Goal: Task Accomplishment & Management: Manage account settings

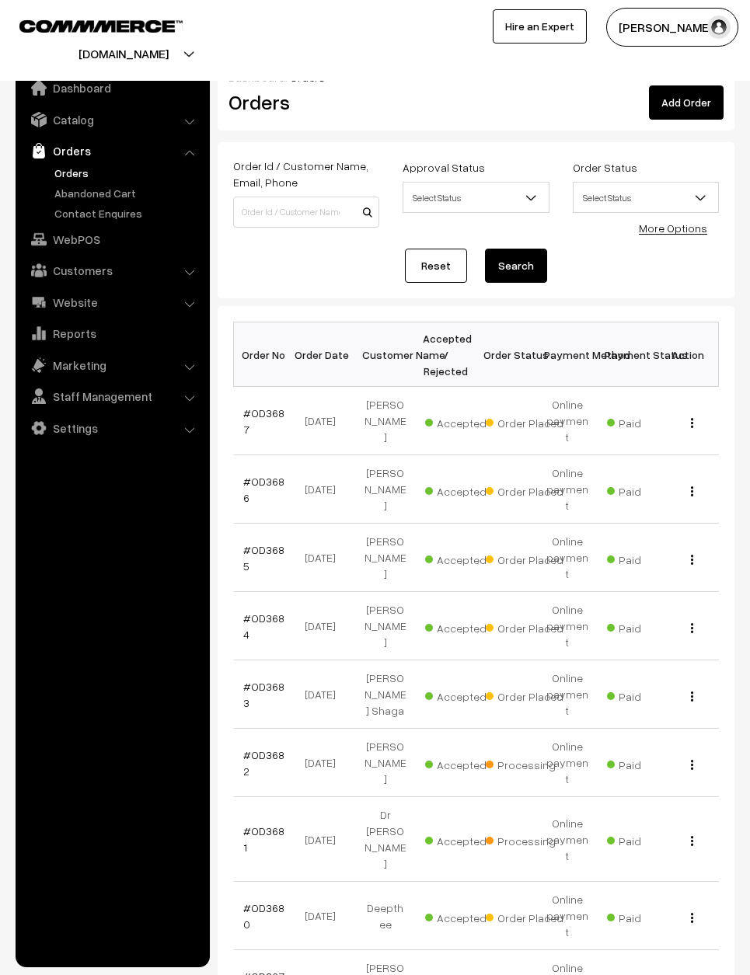
click at [693, 463] on td "View" at bounding box center [688, 489] width 61 height 68
click at [695, 461] on td "View" at bounding box center [688, 489] width 61 height 68
click at [691, 481] on div "View" at bounding box center [688, 489] width 42 height 16
click at [690, 485] on button "button" at bounding box center [692, 491] width 4 height 12
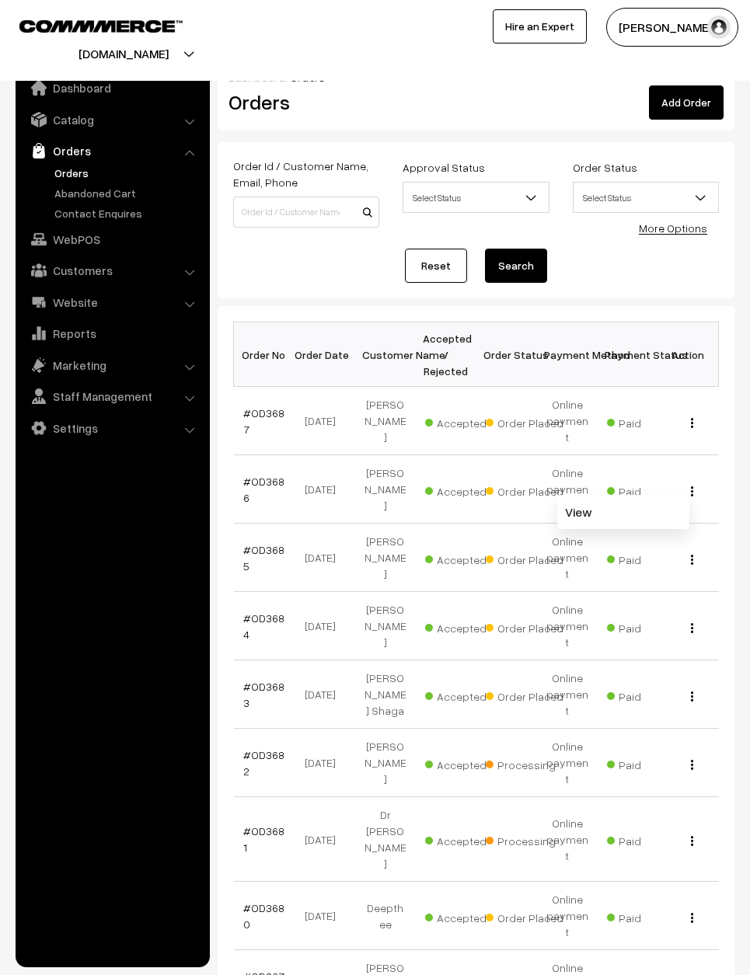
click at [662, 495] on link "View" at bounding box center [623, 512] width 132 height 34
click at [693, 553] on button "button" at bounding box center [692, 559] width 4 height 12
click at [673, 563] on link "View" at bounding box center [623, 580] width 132 height 34
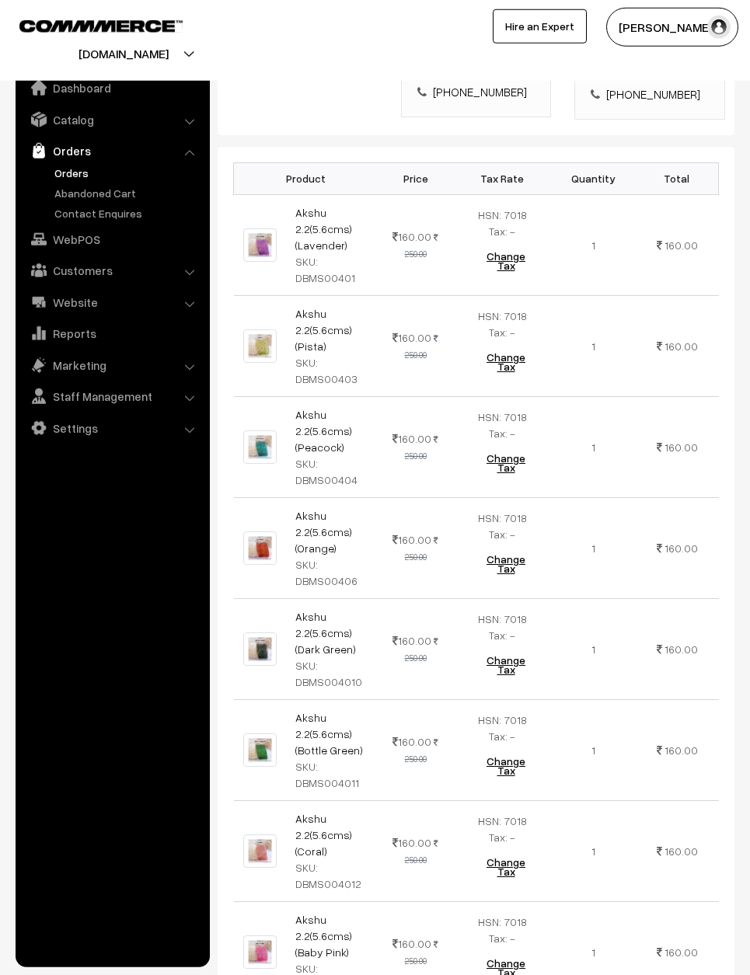
scroll to position [425, 0]
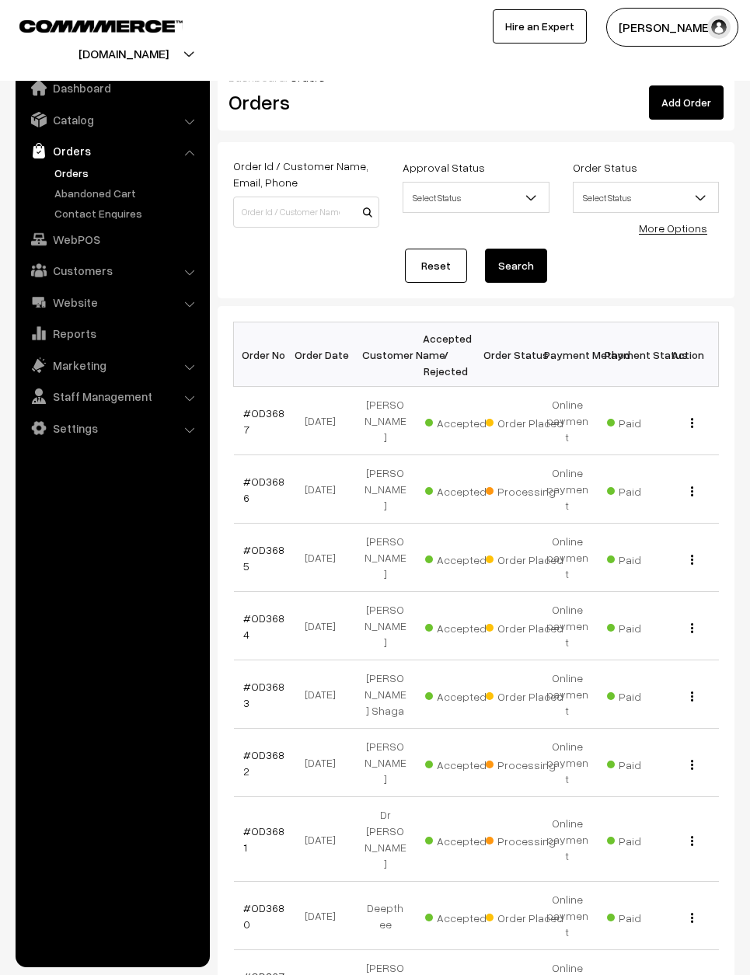
click at [695, 549] on div "View" at bounding box center [688, 557] width 42 height 16
click at [700, 549] on div "View" at bounding box center [688, 557] width 42 height 16
click at [693, 553] on button "button" at bounding box center [692, 559] width 4 height 12
click at [669, 563] on link "View" at bounding box center [623, 580] width 132 height 34
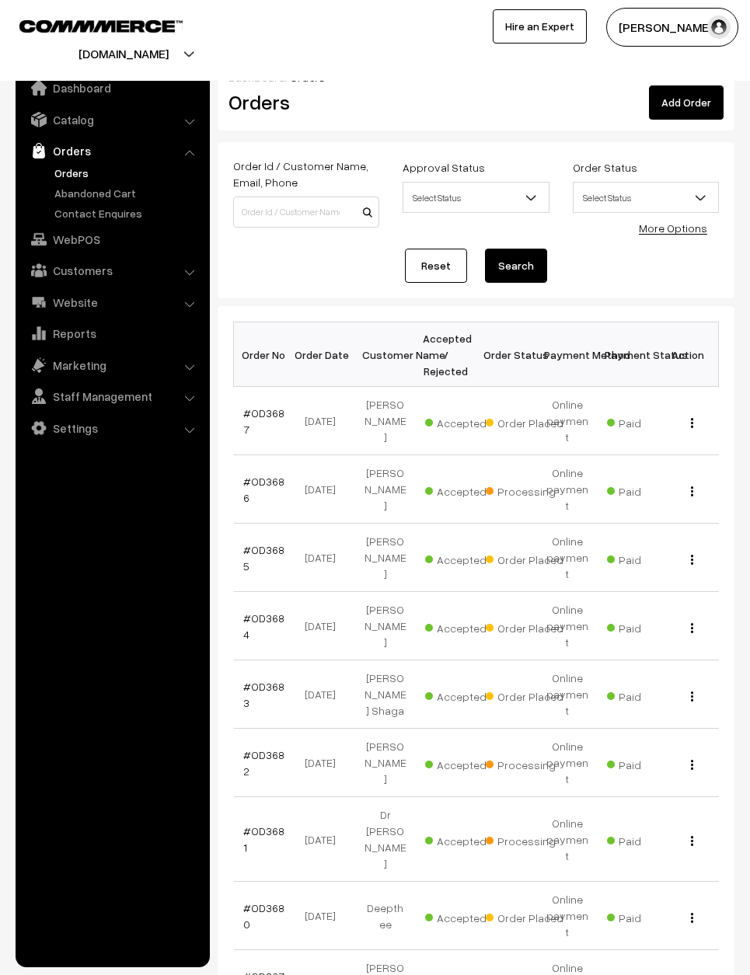
click at [695, 401] on td "View" at bounding box center [688, 421] width 61 height 68
click at [695, 413] on div "View" at bounding box center [688, 421] width 42 height 16
click at [691, 418] on img "button" at bounding box center [692, 423] width 2 height 10
click at [682, 413] on div "View" at bounding box center [688, 421] width 42 height 16
click at [693, 416] on button "button" at bounding box center [692, 422] width 4 height 12
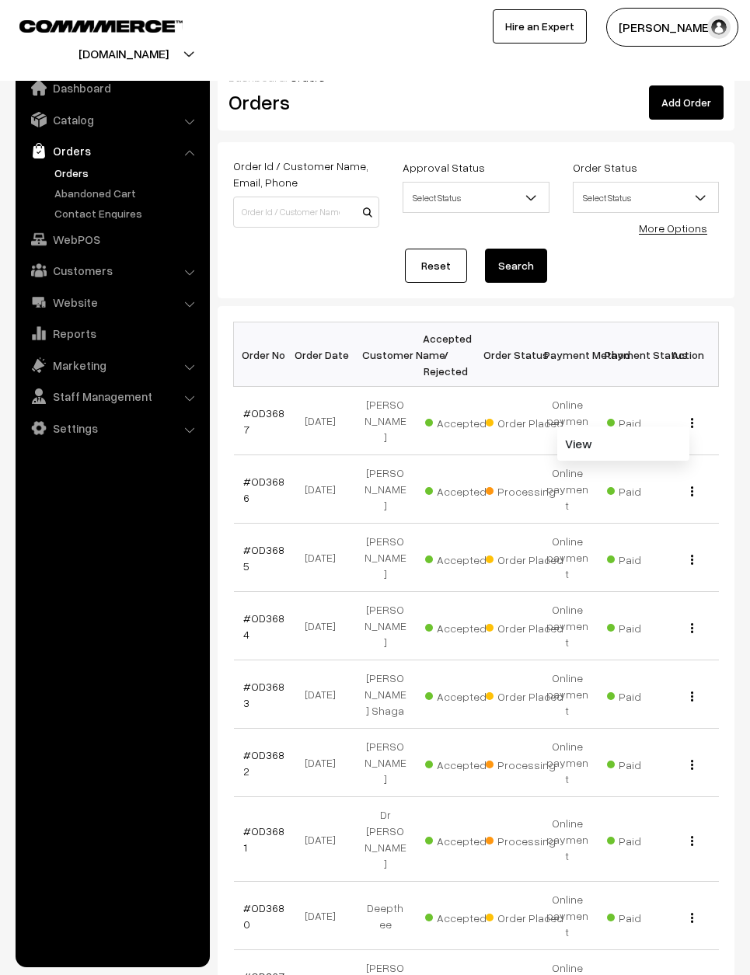
click at [640, 412] on span "Paid" at bounding box center [646, 421] width 78 height 20
click at [699, 413] on div "View" at bounding box center [688, 421] width 42 height 16
click at [693, 416] on button "button" at bounding box center [692, 422] width 4 height 12
click at [657, 427] on link "View" at bounding box center [623, 444] width 132 height 34
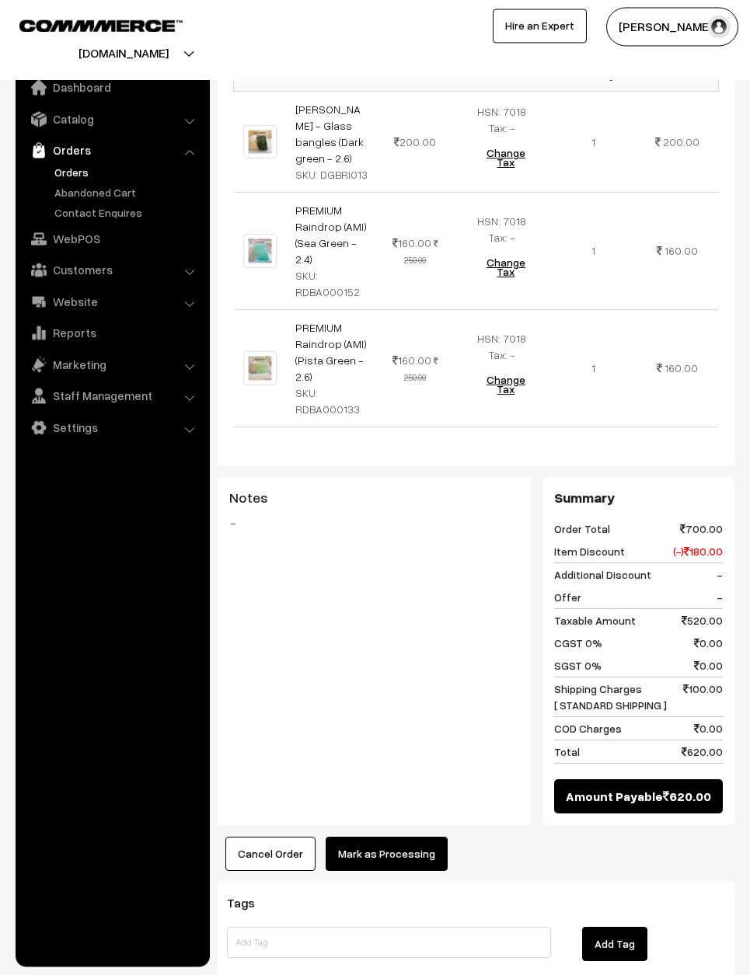
scroll to position [589, 0]
click at [392, 645] on button "Mark as Processing" at bounding box center [387, 854] width 122 height 34
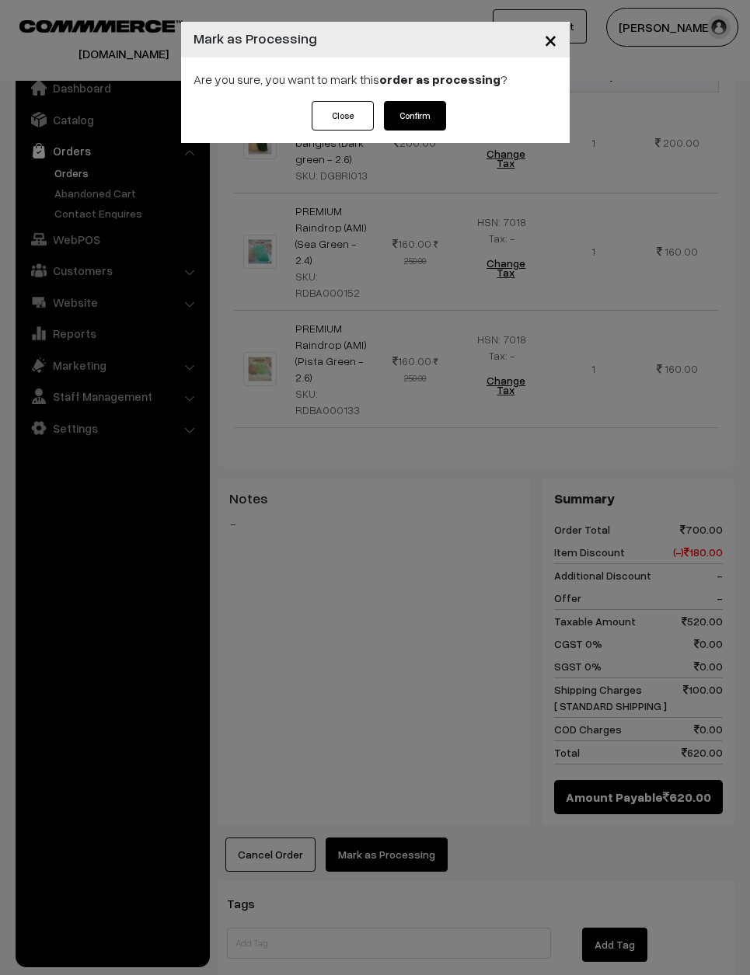
click at [428, 110] on button "Confirm" at bounding box center [415, 116] width 62 height 30
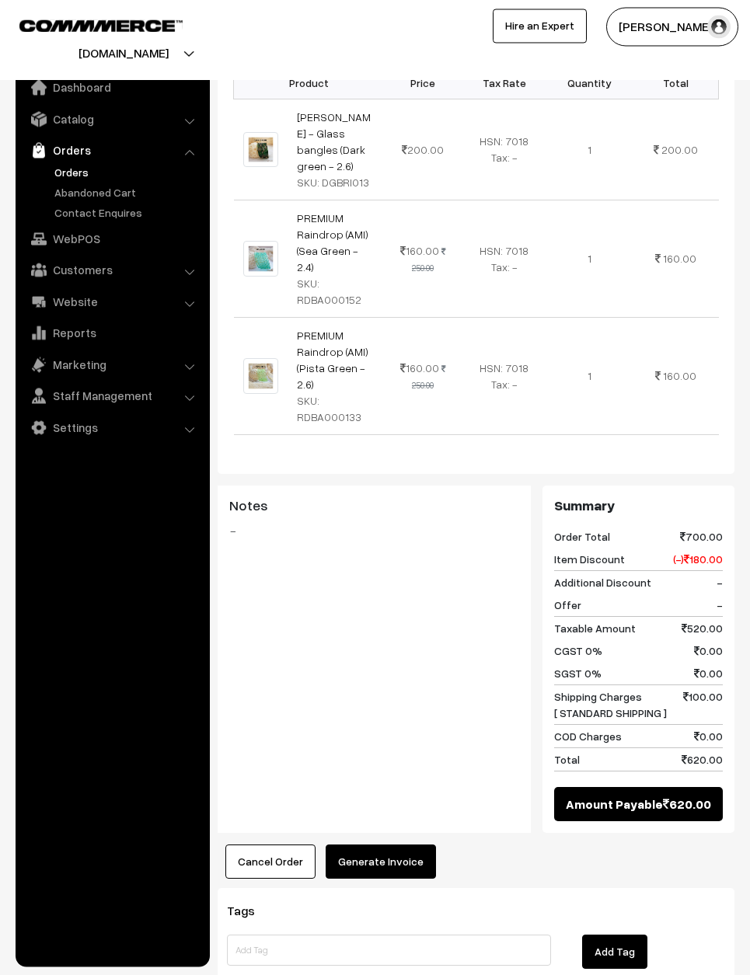
scroll to position [581, 0]
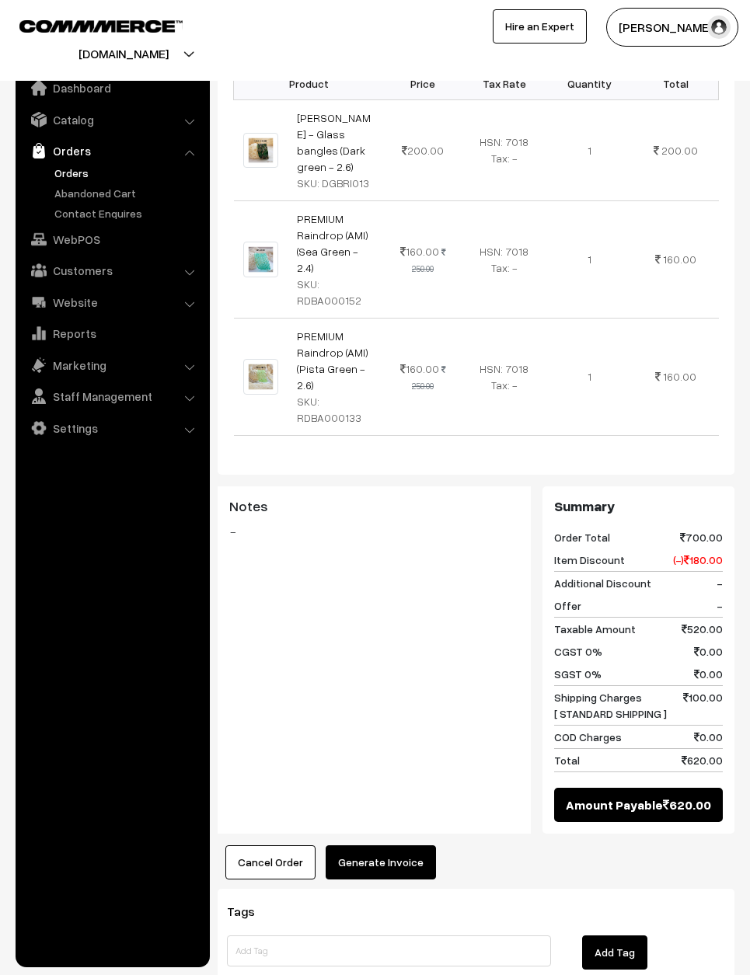
click at [385, 845] on button "Generate Invoice" at bounding box center [381, 862] width 110 height 34
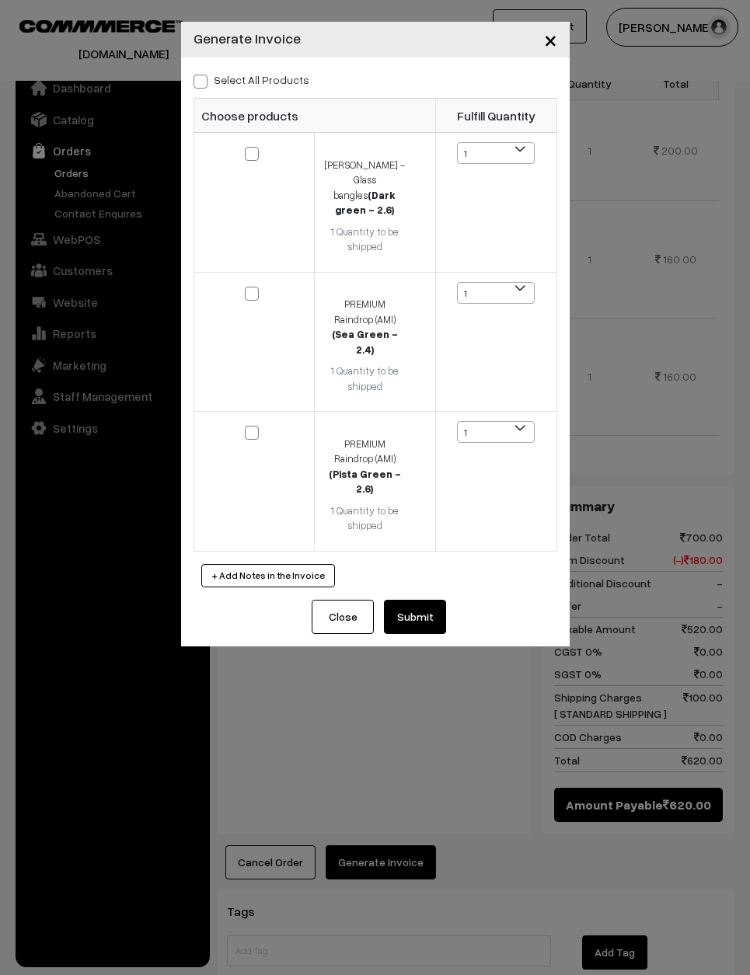
click at [221, 71] on label "Select All Products" at bounding box center [251, 79] width 116 height 16
click at [204, 74] on input "Select All Products" at bounding box center [198, 79] width 10 height 10
checkbox input "true"
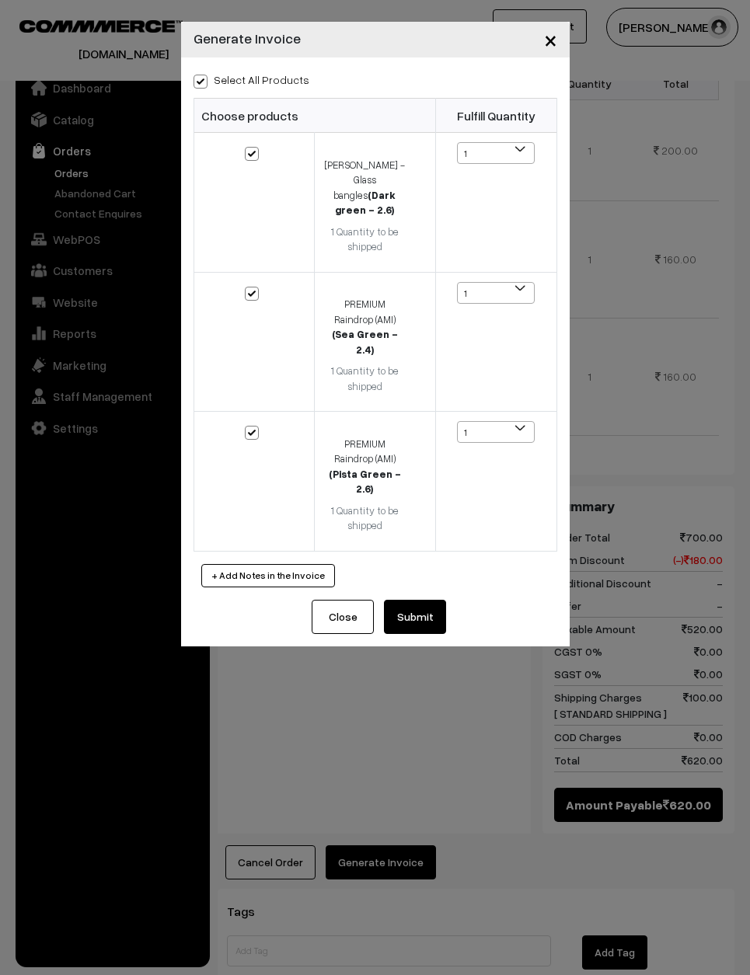
checkbox input "true"
click at [423, 600] on button "Submit" at bounding box center [415, 617] width 62 height 34
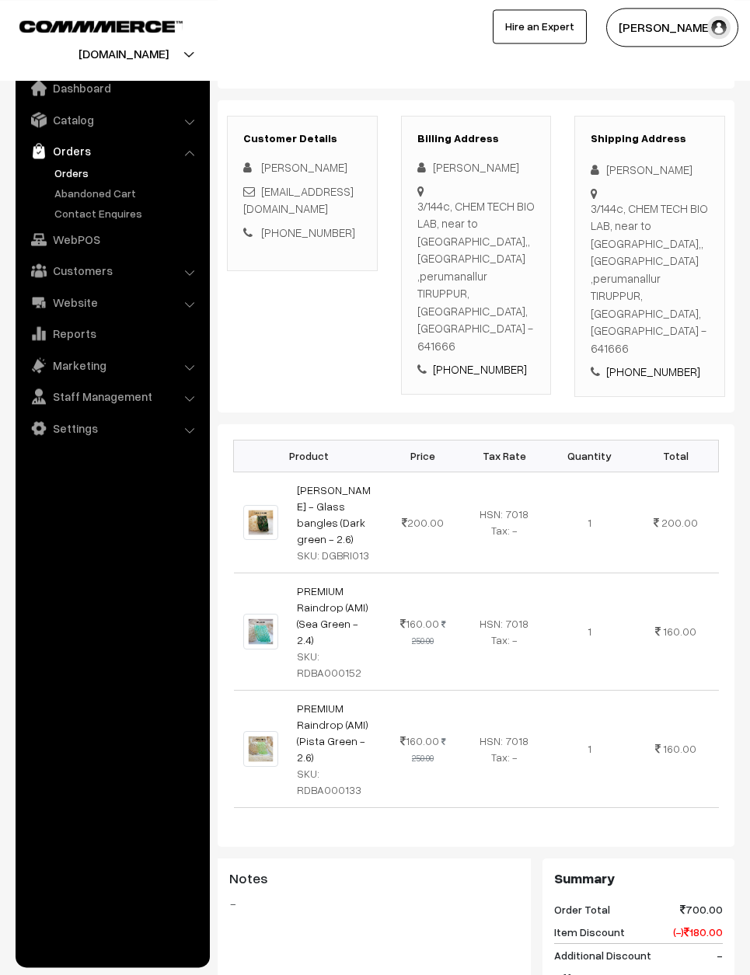
scroll to position [78, 0]
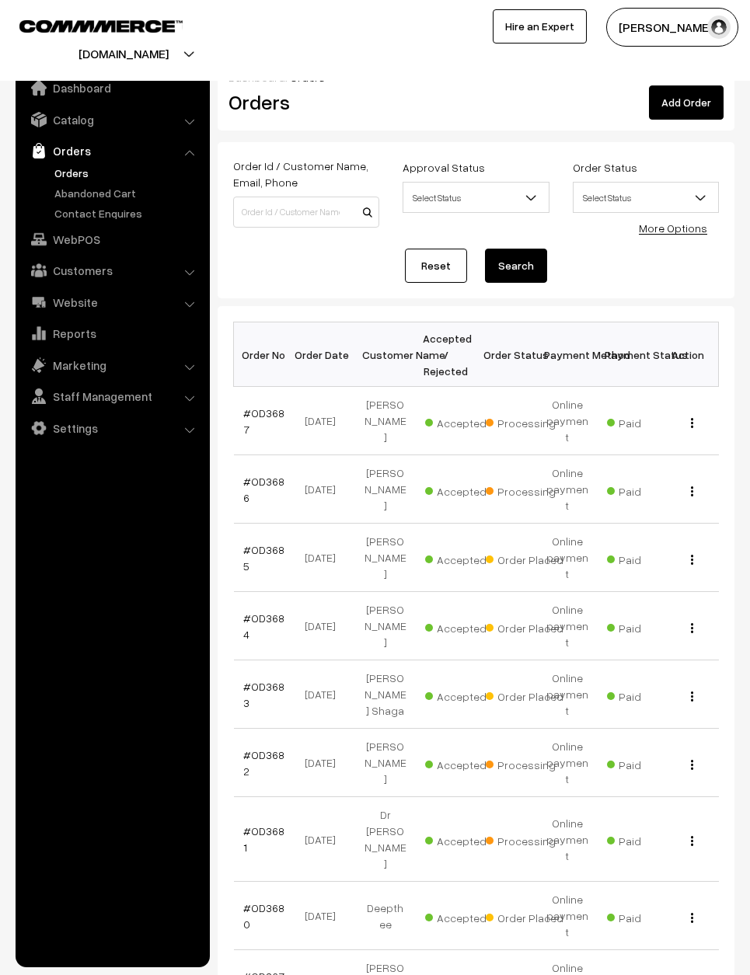
click at [695, 549] on div "View" at bounding box center [688, 557] width 42 height 16
click at [698, 549] on div "View" at bounding box center [688, 557] width 42 height 16
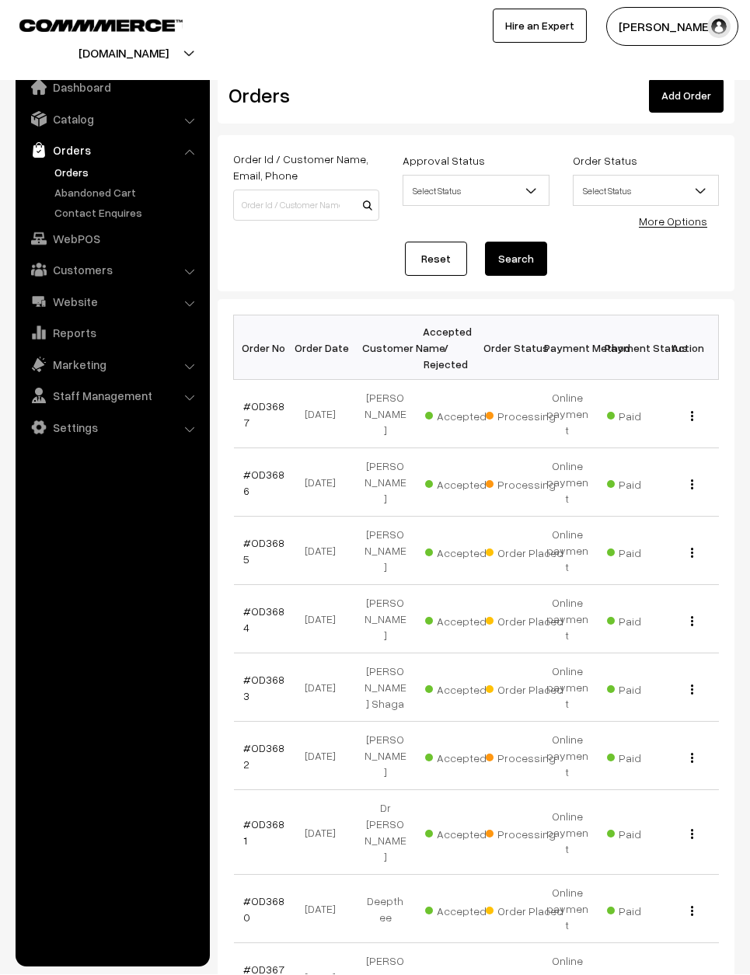
click at [691, 617] on img "button" at bounding box center [692, 622] width 2 height 10
click at [677, 625] on link "View" at bounding box center [623, 642] width 132 height 34
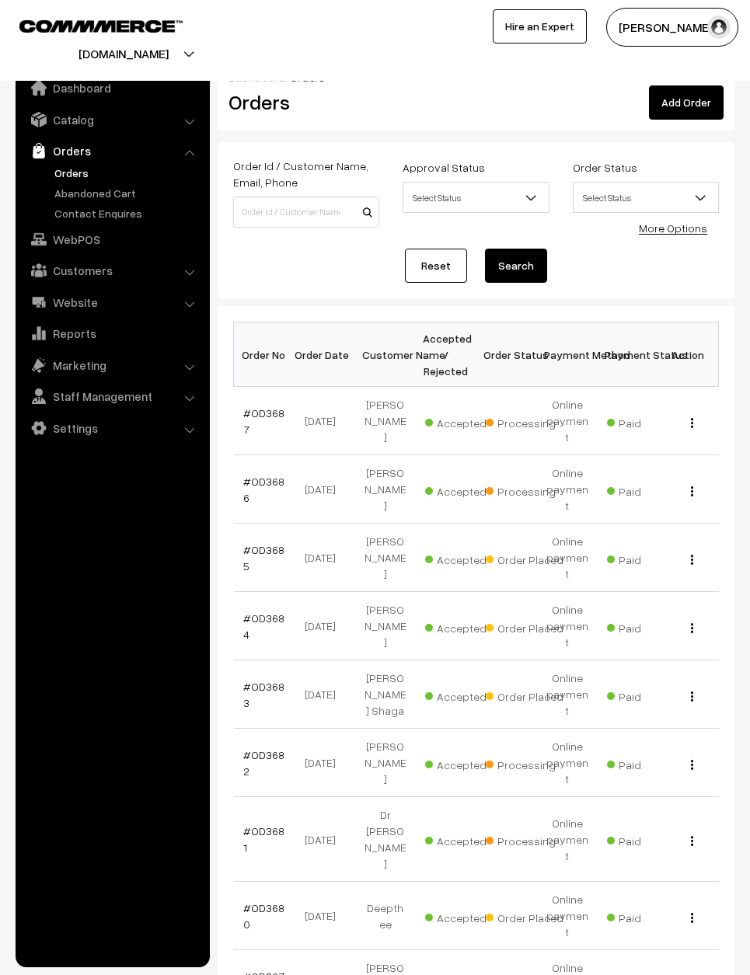
scroll to position [68, 0]
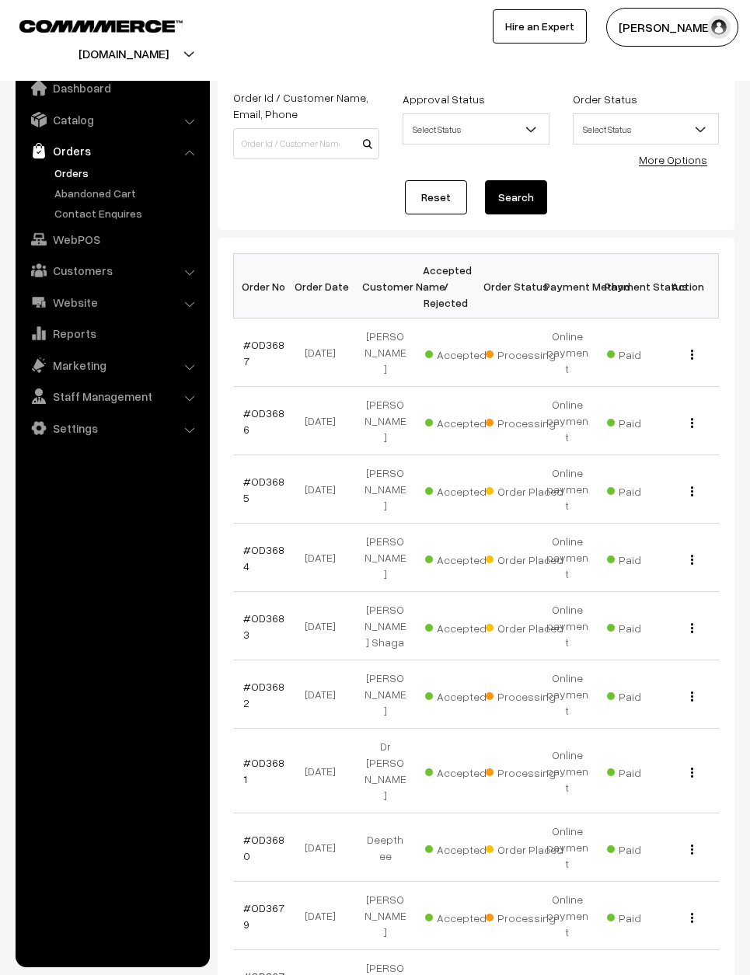
click at [710, 592] on td "View" at bounding box center [688, 626] width 61 height 68
click at [706, 592] on td "View" at bounding box center [688, 626] width 61 height 68
click at [696, 618] on div "View" at bounding box center [688, 626] width 42 height 16
click at [685, 618] on div "View" at bounding box center [688, 626] width 42 height 16
click at [690, 622] on button "button" at bounding box center [692, 628] width 4 height 12
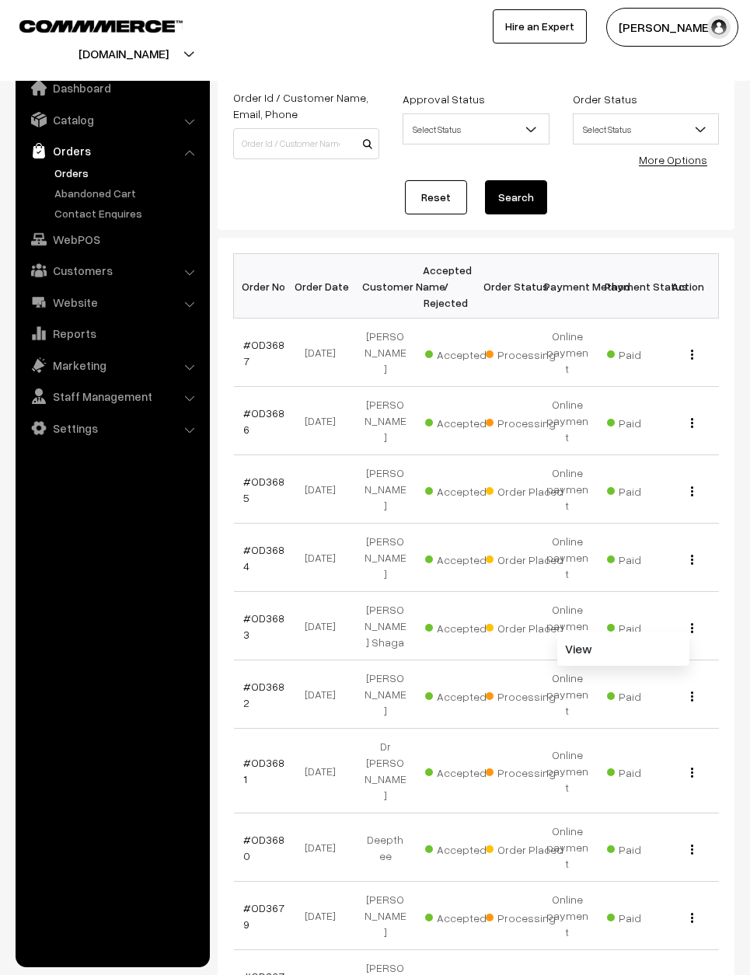
click at [674, 632] on link "View" at bounding box center [623, 649] width 132 height 34
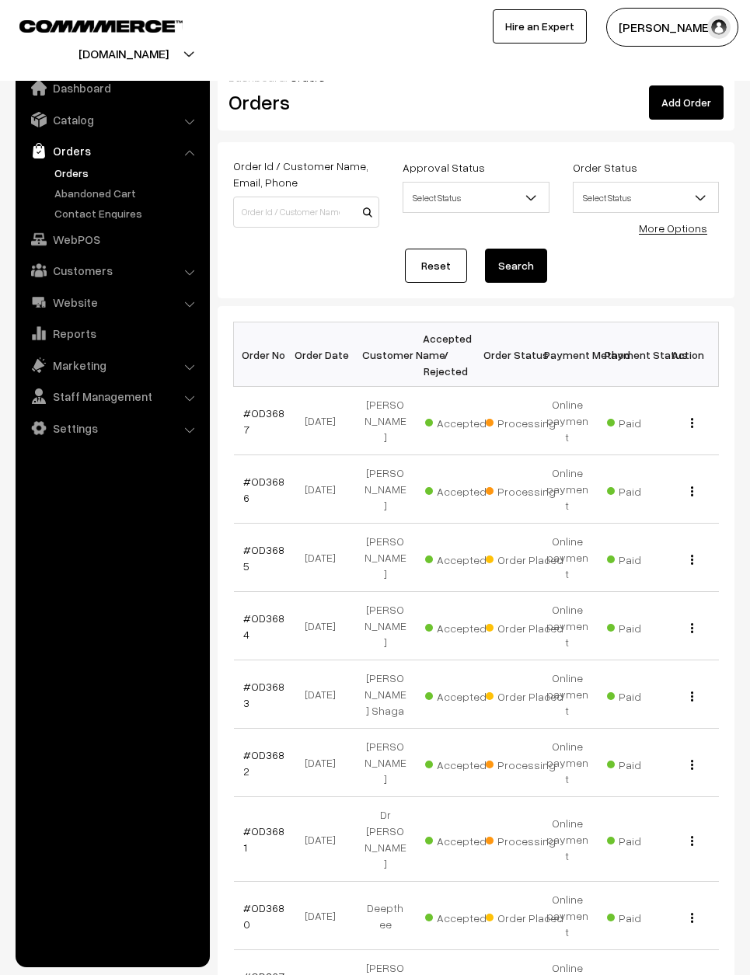
scroll to position [47, 0]
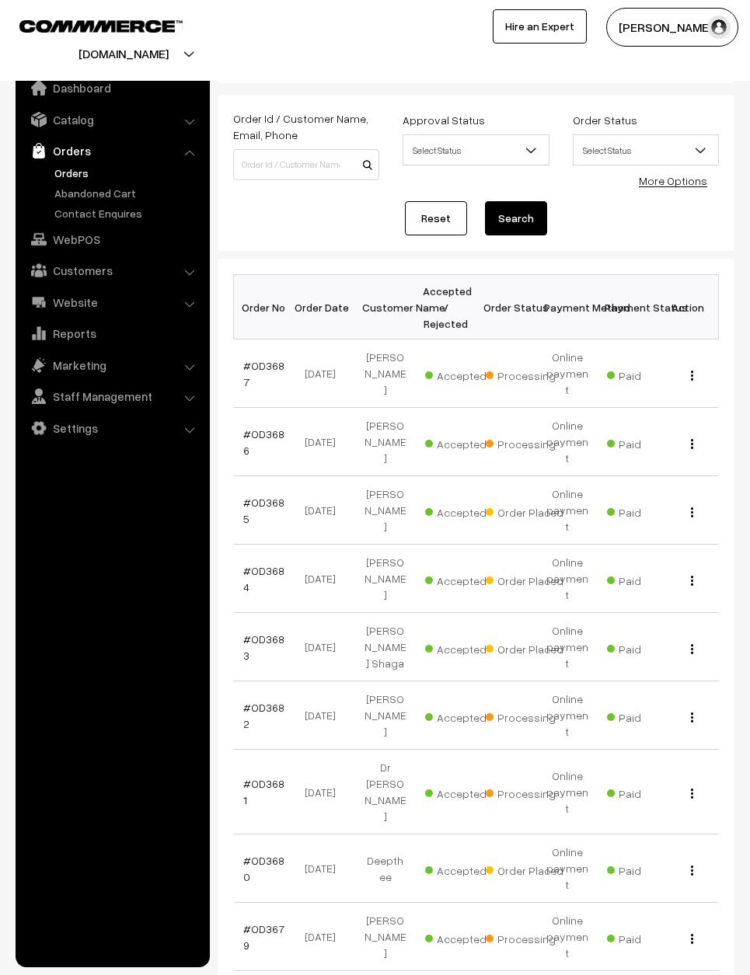
click at [691, 864] on button "button" at bounding box center [692, 870] width 4 height 12
click at [649, 874] on link "View" at bounding box center [623, 891] width 132 height 34
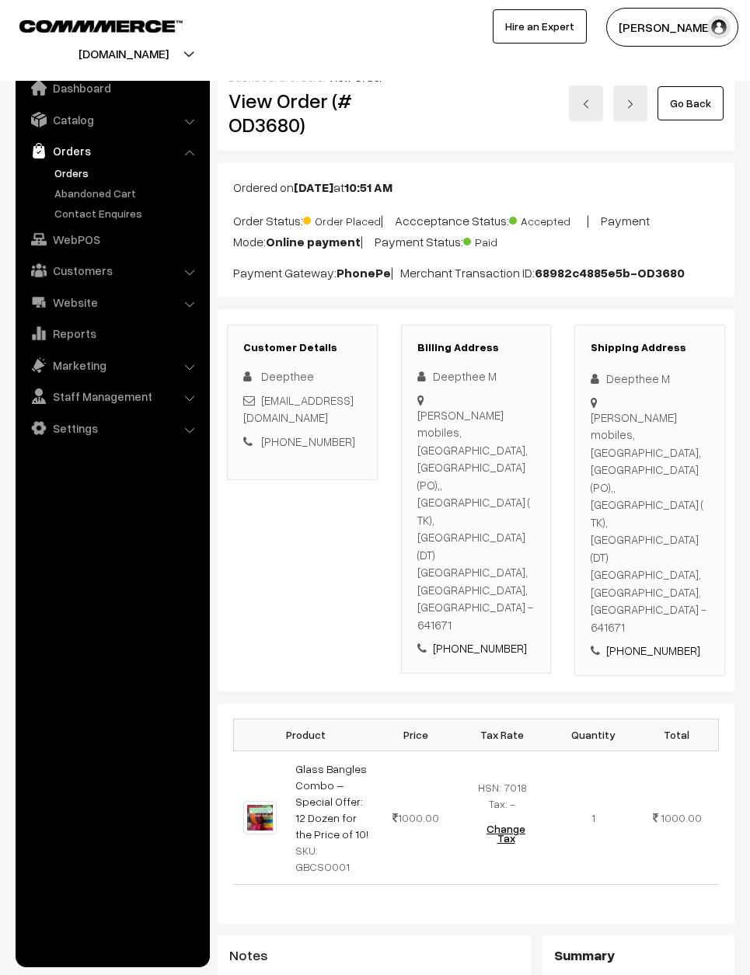
scroll to position [366, 0]
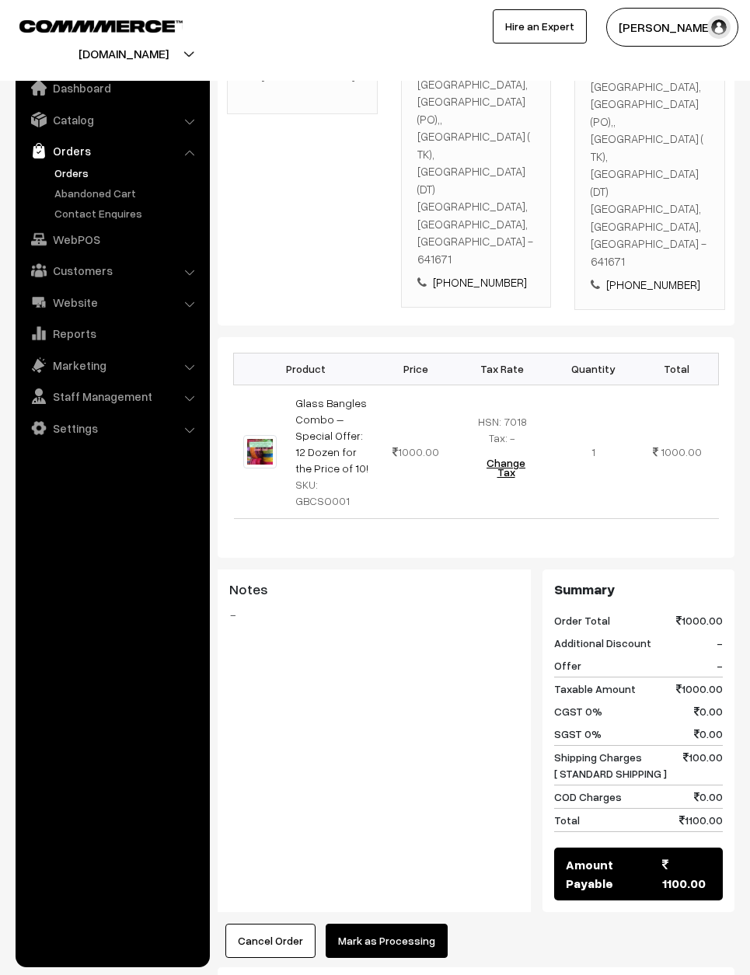
click at [381, 924] on button "Mark as Processing" at bounding box center [387, 941] width 122 height 34
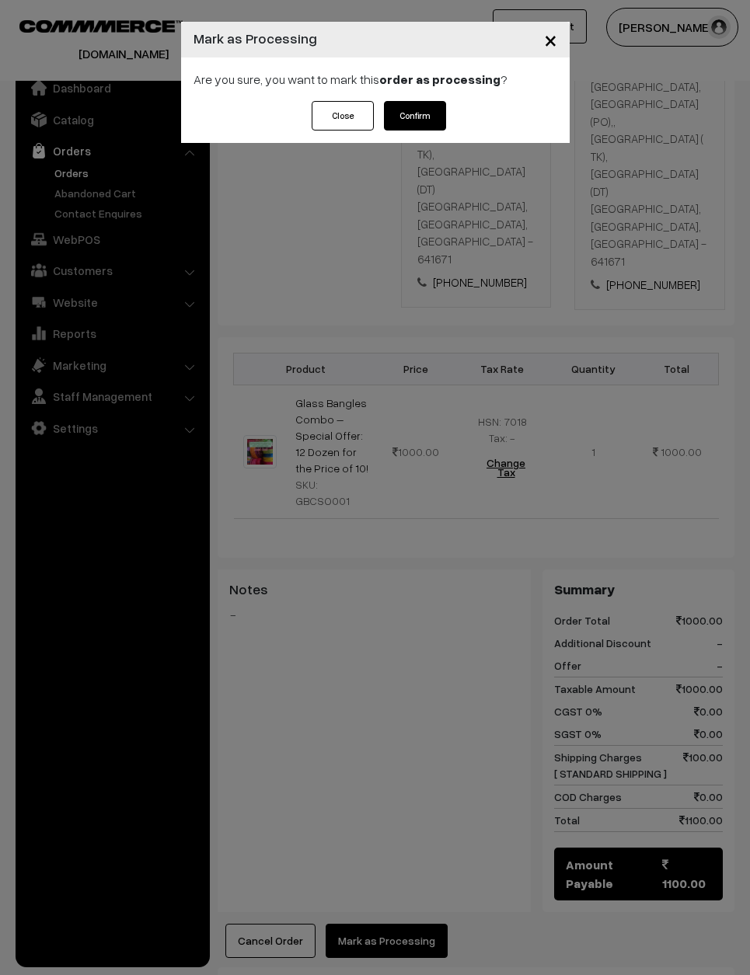
click at [398, 790] on div "× Mark as Processing Are you sure, you want to mark this order as processing ? …" at bounding box center [375, 487] width 750 height 975
click at [420, 115] on button "Confirm" at bounding box center [415, 116] width 62 height 30
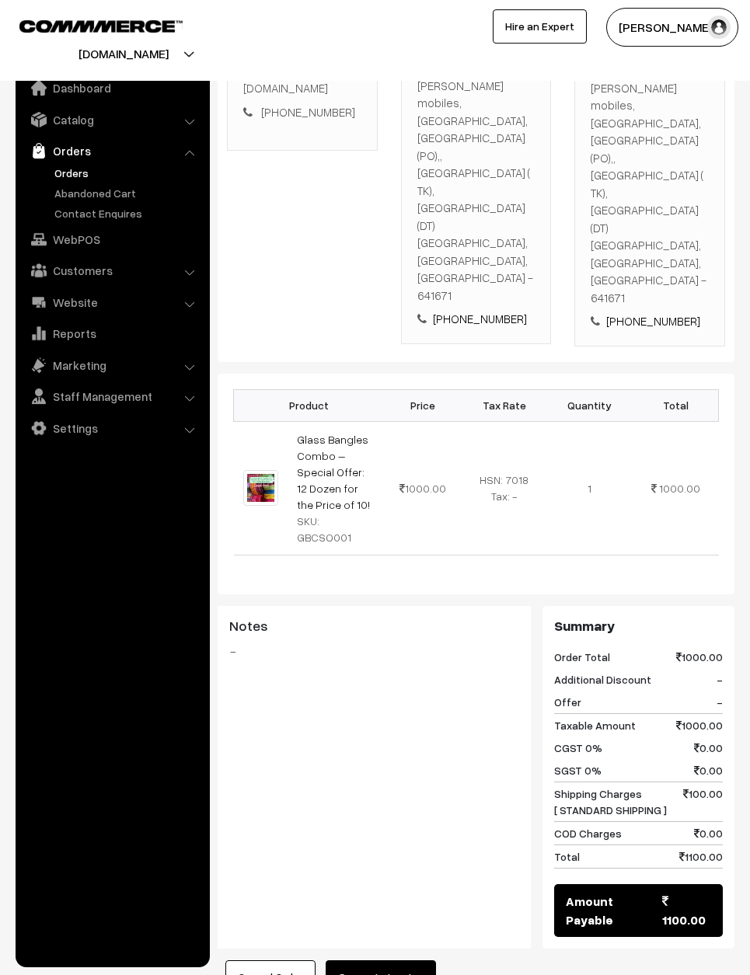
click at [385, 960] on button "Generate Invoice" at bounding box center [381, 977] width 110 height 34
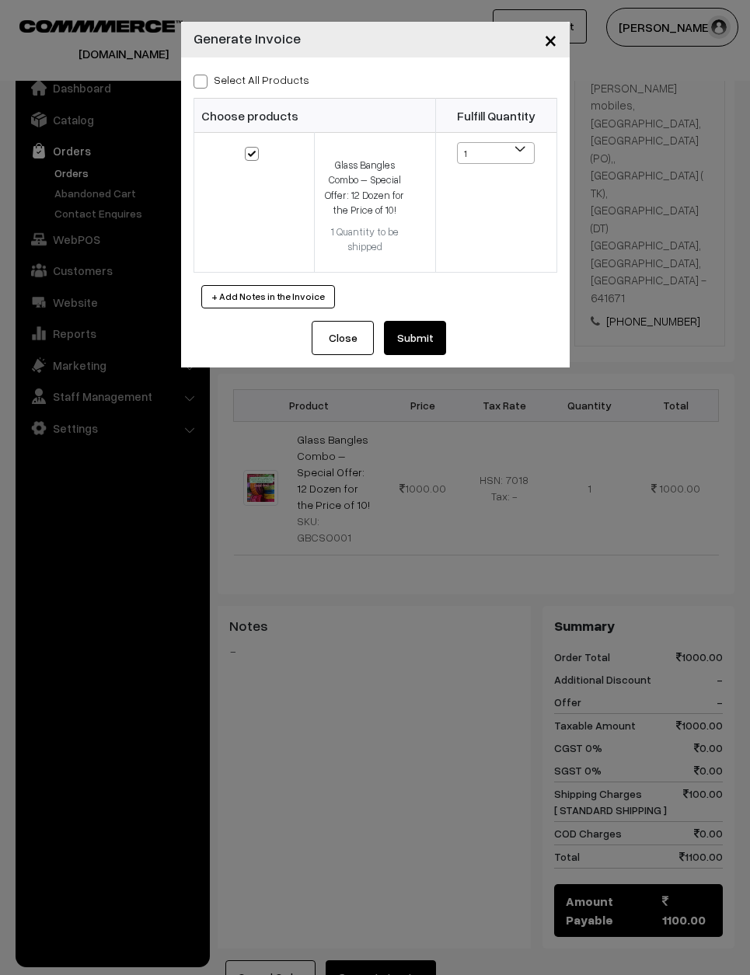
click at [414, 333] on button "Submit" at bounding box center [415, 338] width 62 height 34
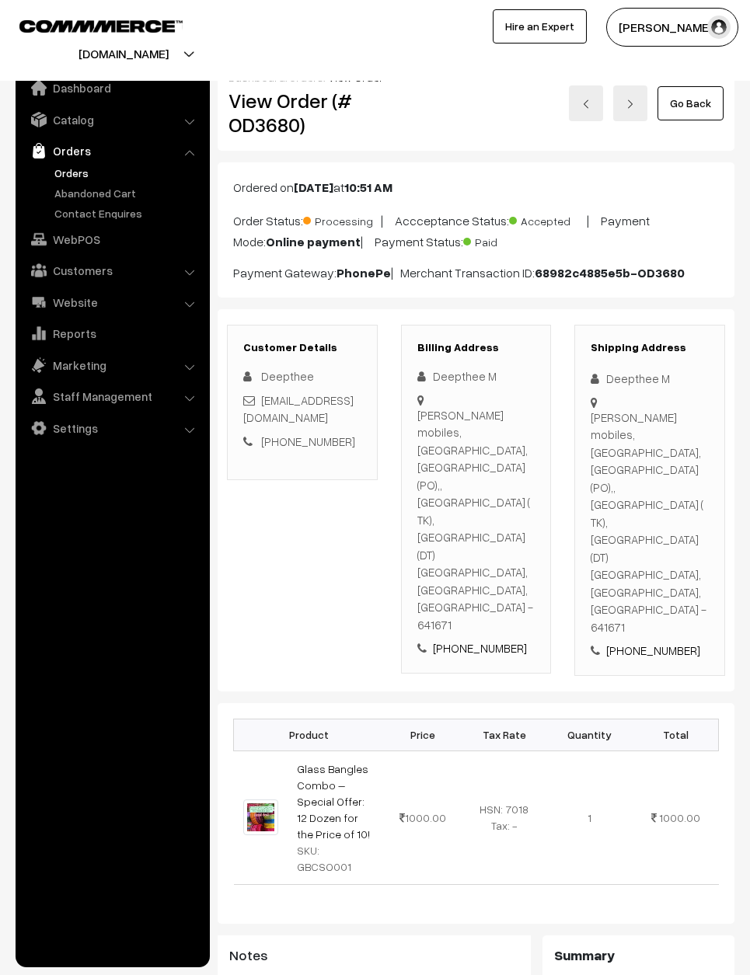
scroll to position [391, 0]
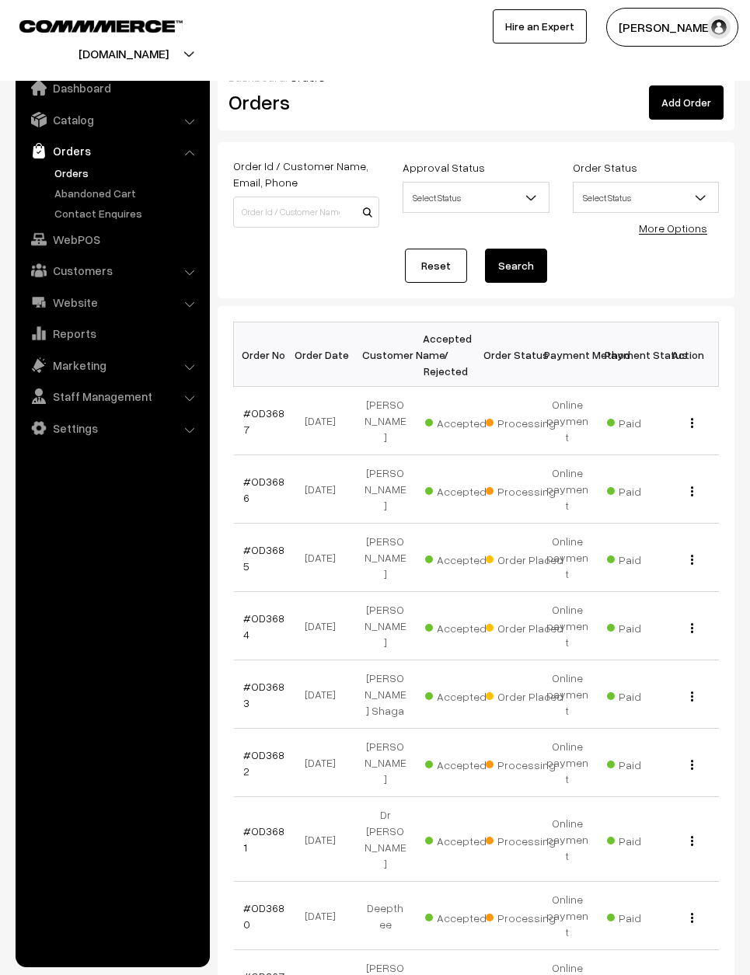
click at [692, 622] on button "button" at bounding box center [692, 628] width 4 height 12
click at [645, 632] on link "View" at bounding box center [623, 649] width 132 height 34
click at [698, 660] on td "View" at bounding box center [688, 694] width 61 height 68
click at [699, 686] on div "View" at bounding box center [688, 694] width 42 height 16
click at [691, 691] on img "button" at bounding box center [692, 696] width 2 height 10
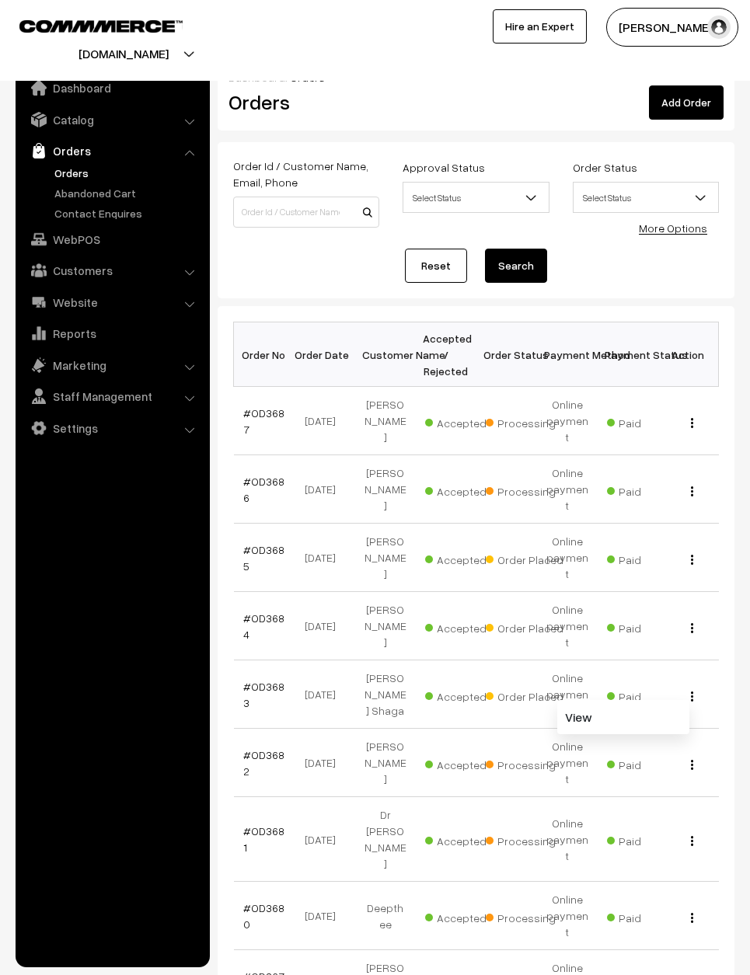
click at [674, 700] on link "View" at bounding box center [623, 717] width 132 height 34
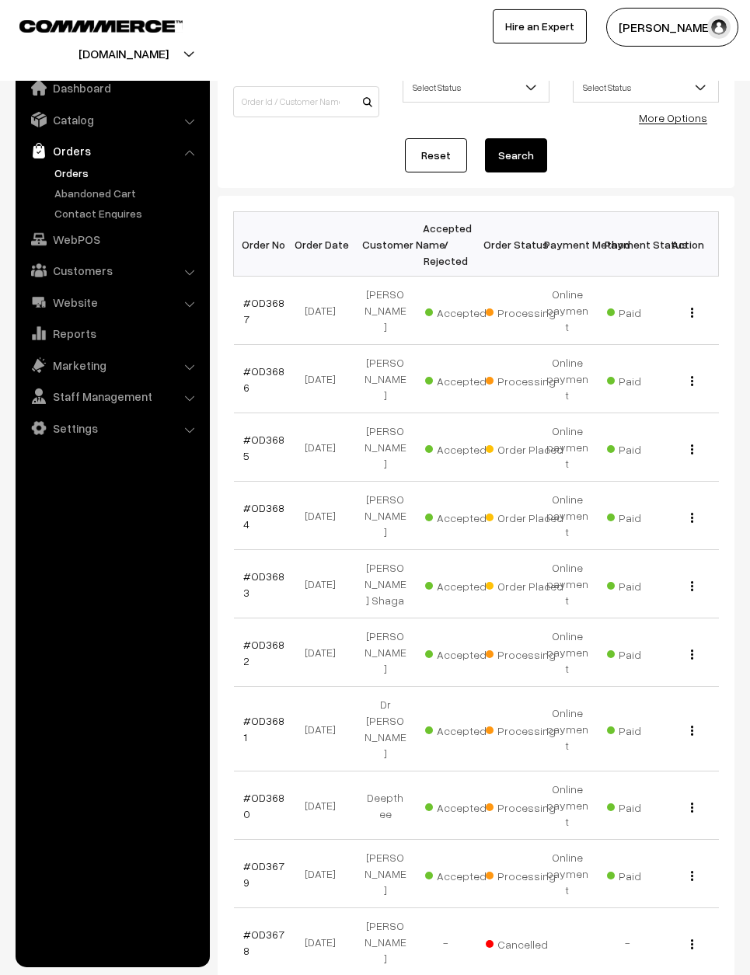
scroll to position [114, 0]
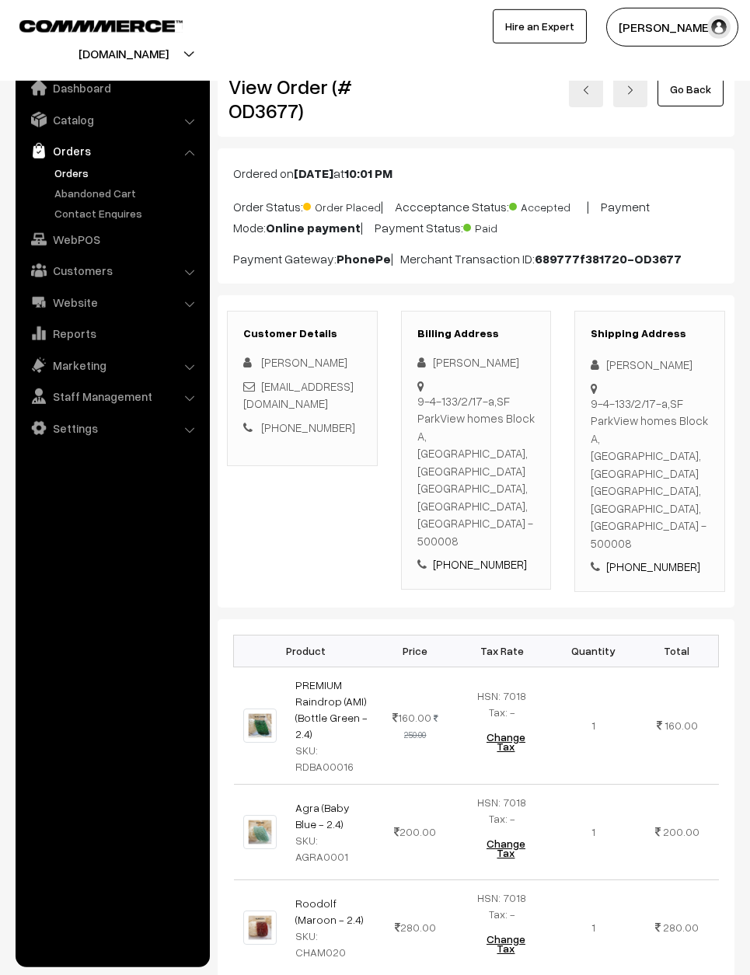
scroll to position [16, 0]
